Goal: Navigation & Orientation: Go to known website

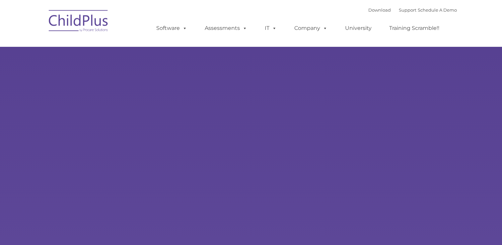
type input ""
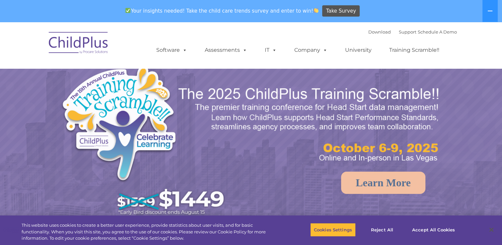
select select "MEDIUM"
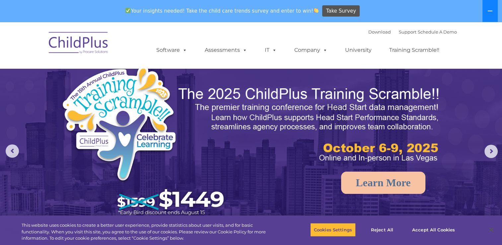
click at [490, 6] on button at bounding box center [490, 11] width 15 height 22
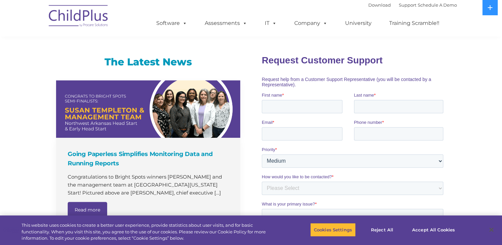
scroll to position [406, 0]
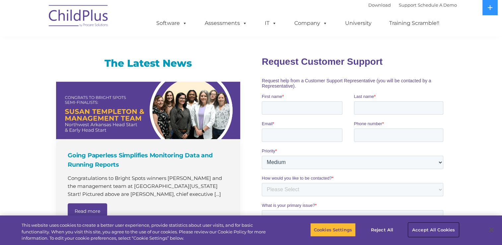
click at [431, 231] on button "Accept All Cookies" at bounding box center [434, 230] width 50 height 14
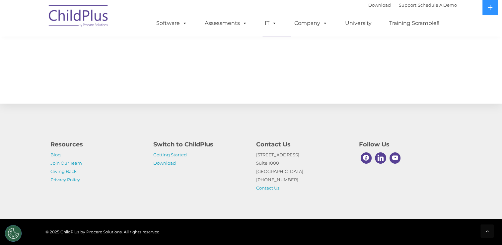
scroll to position [127, 0]
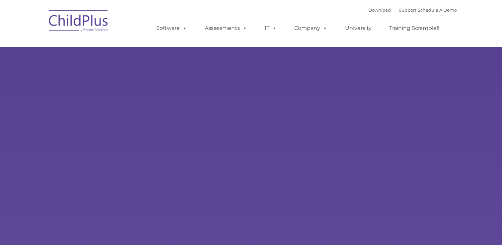
type input ""
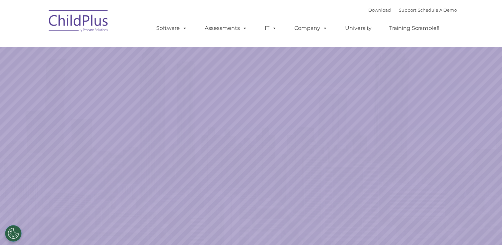
select select "MEDIUM"
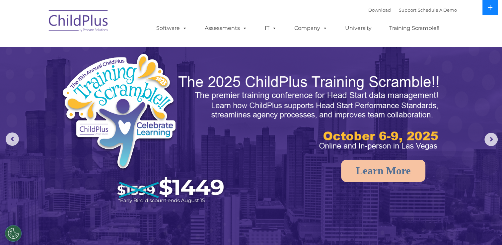
click at [490, 10] on button at bounding box center [490, 7] width 15 height 15
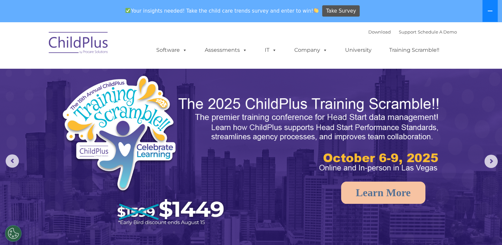
click at [495, 9] on button at bounding box center [490, 11] width 15 height 22
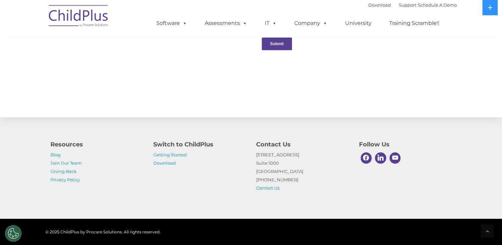
scroll to position [736, 0]
